Goal: Check status: Check status

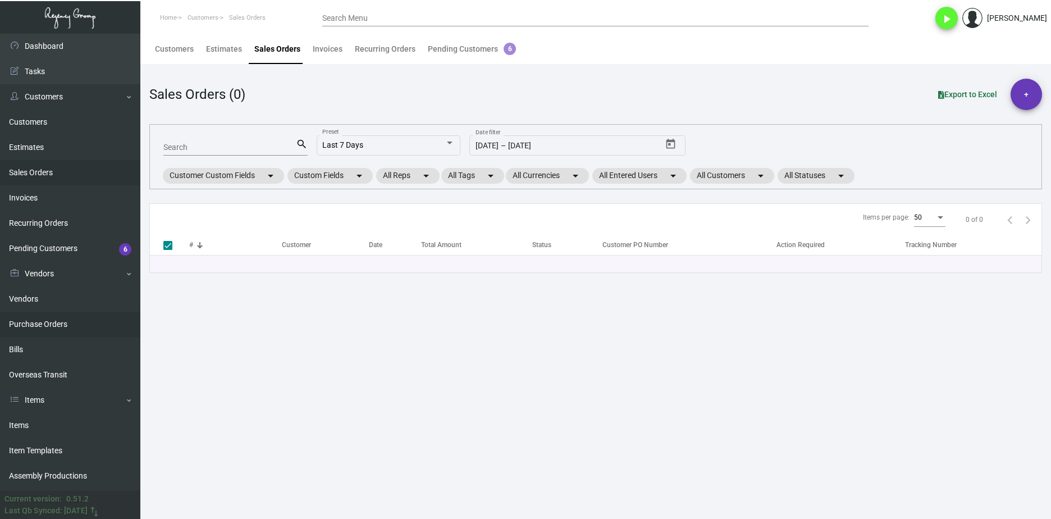
click at [96, 329] on link "Purchase Orders" at bounding box center [70, 324] width 140 height 25
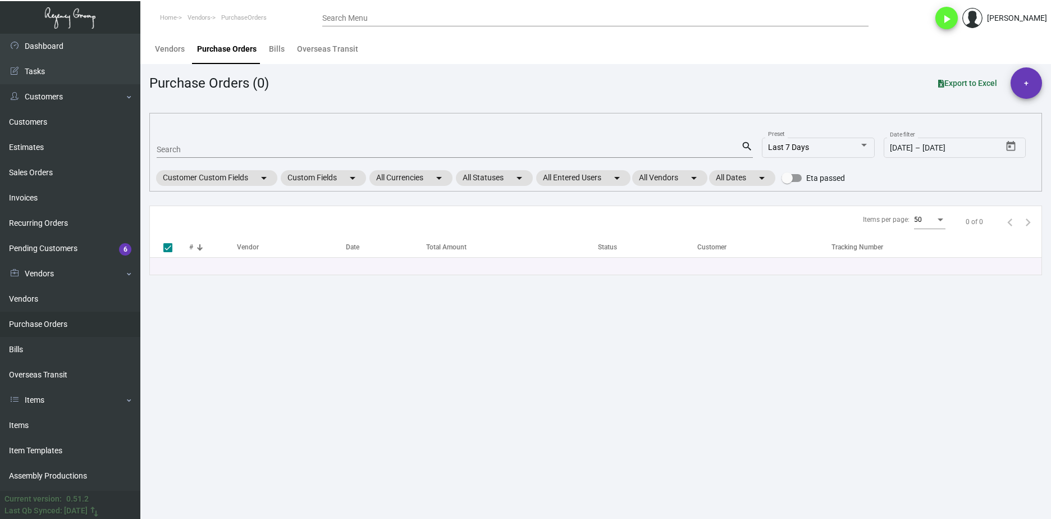
click at [200, 151] on input "Search" at bounding box center [449, 149] width 585 height 9
paste input "106847"
type input "106847"
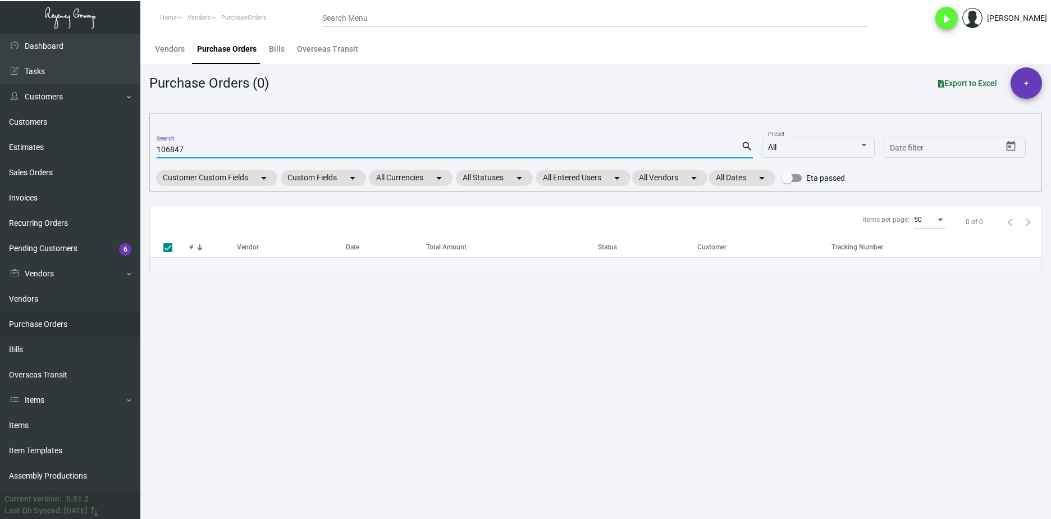
checkbox input "false"
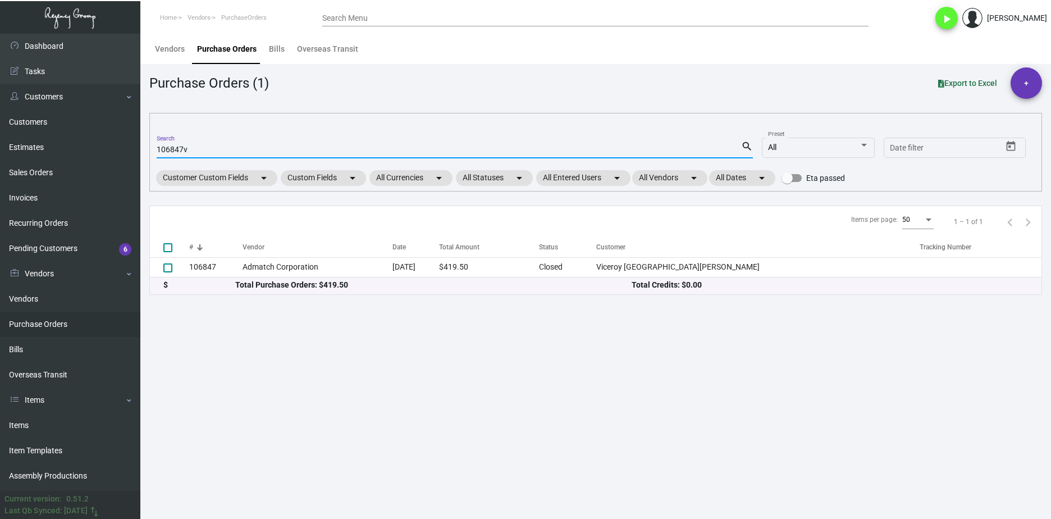
type input "106847vv"
checkbox input "true"
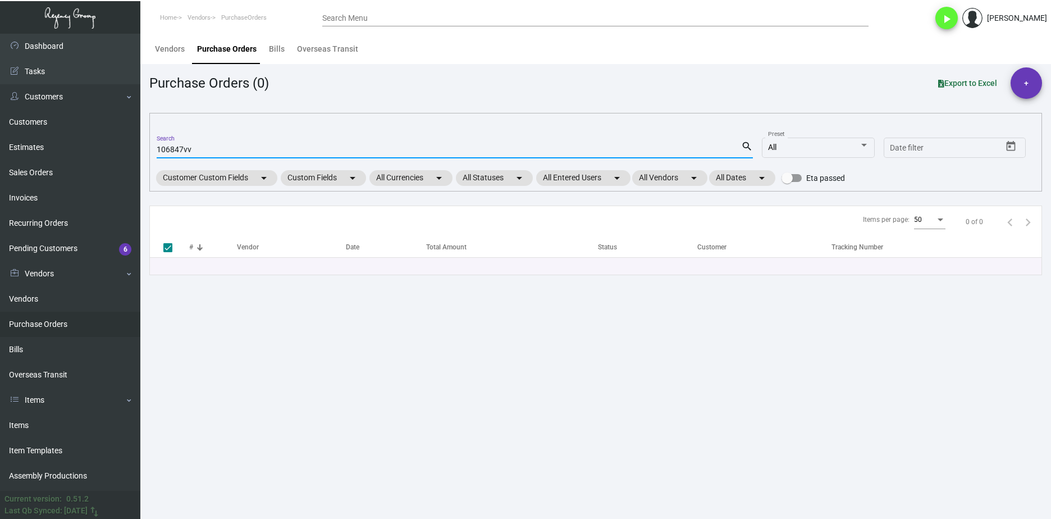
click at [194, 150] on input "106847vv" at bounding box center [449, 149] width 585 height 9
type input "106847"
checkbox input "false"
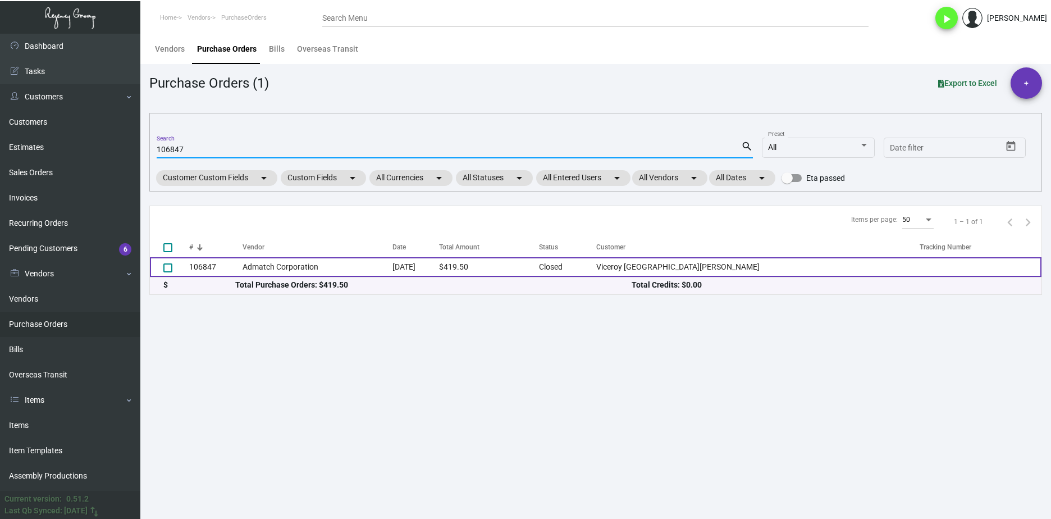
click at [313, 264] on td "Admatch Corporation" at bounding box center [318, 267] width 150 height 20
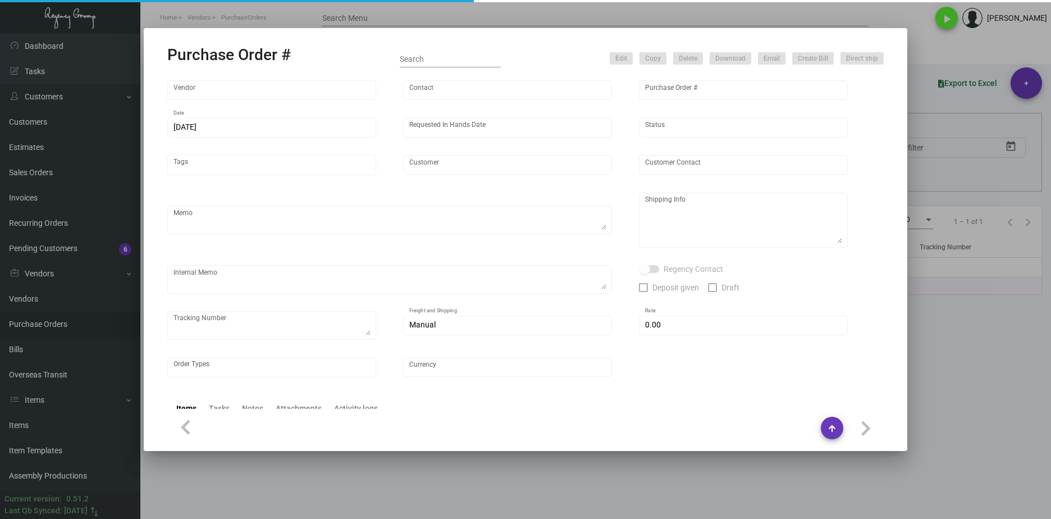
type input "Admatch Corporation"
type input "Order Entry"
type input "106847"
type input "[DATE]"
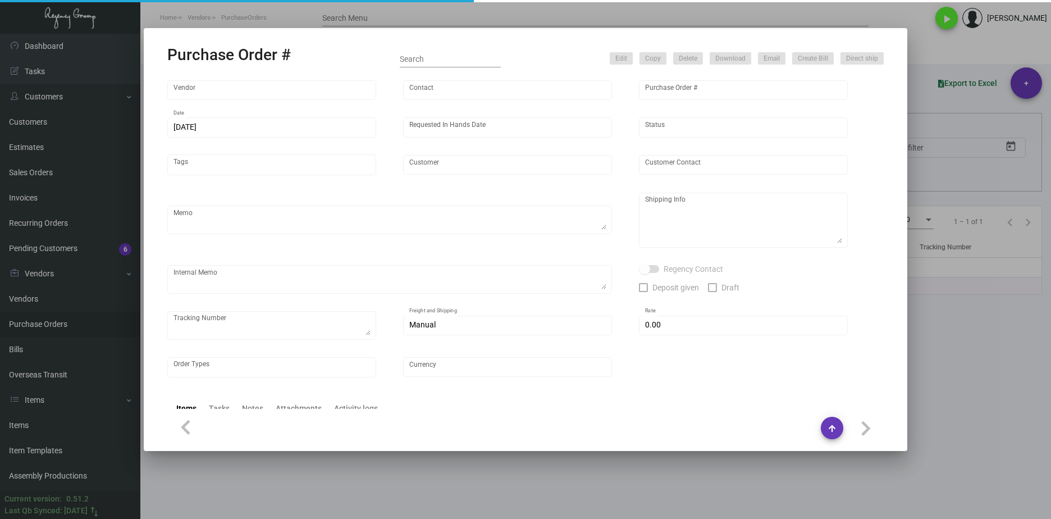
type input "Viceroy [GEOGRAPHIC_DATA][PERSON_NAME]"
type input "[PERSON_NAME]"
type textarea "Repeat Previous PO 105125.When ready to ship, contact: [EMAIL_ADDRESS][DOMAIN_N…"
type textarea "[PERSON_NAME] Viceroy [GEOGRAPHIC_DATA][PERSON_NAME] [STREET_ADDRESS]"
type input "$ 0.00"
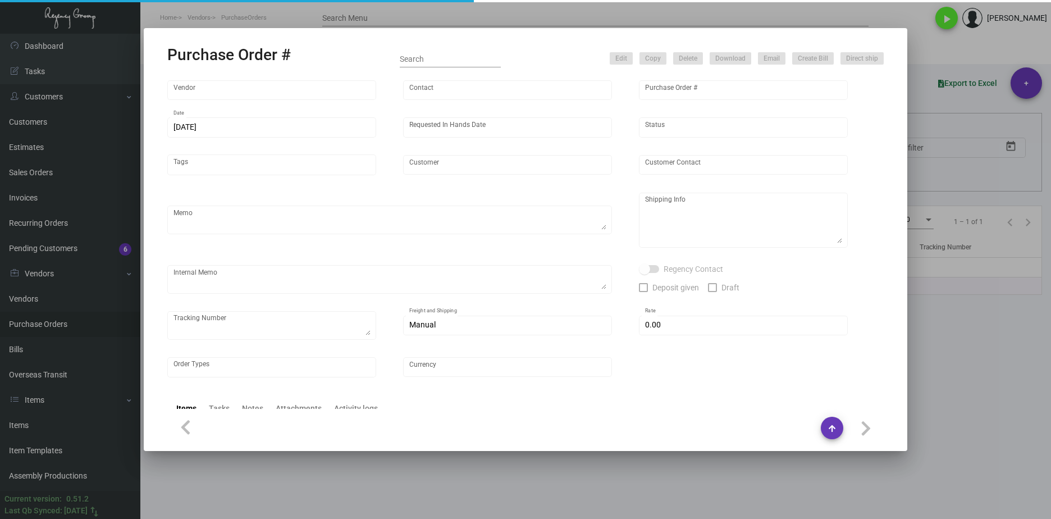
type input "United States Dollar $"
